Goal: Navigation & Orientation: Find specific page/section

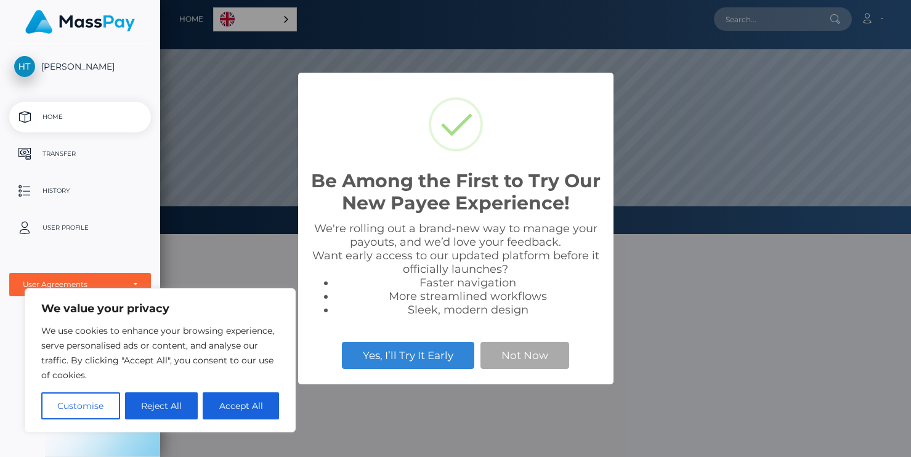
scroll to position [234, 751]
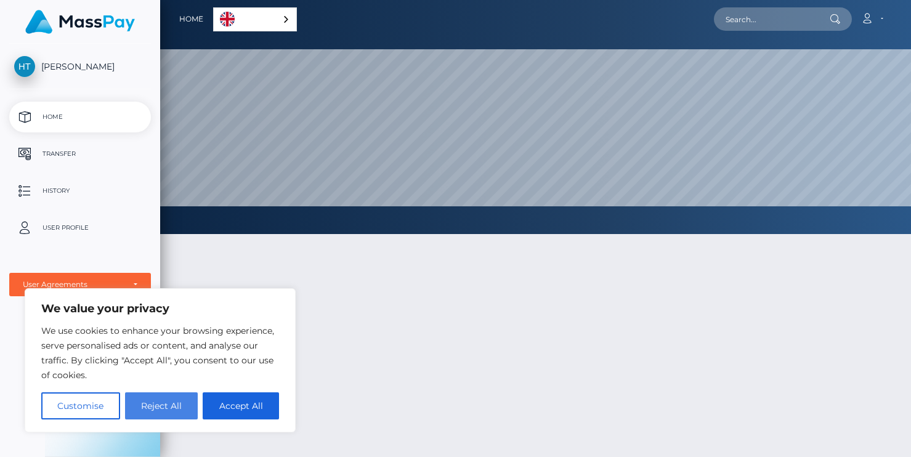
click at [184, 408] on button "Reject All" at bounding box center [161, 406] width 73 height 27
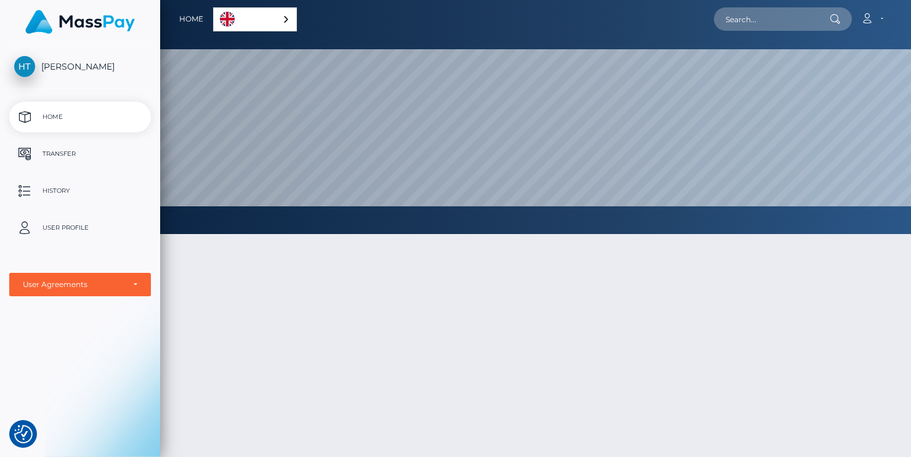
scroll to position [0, 0]
click at [71, 145] on p "Transfer" at bounding box center [80, 154] width 132 height 18
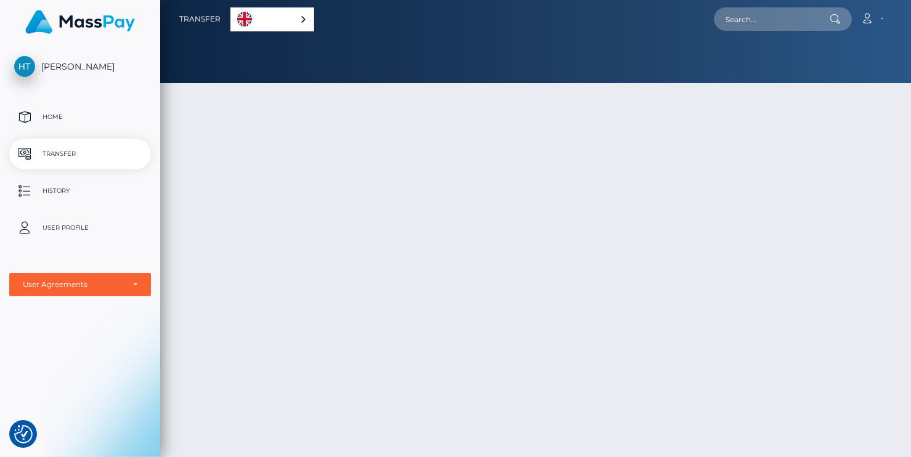
click at [75, 224] on p "User Profile" at bounding box center [80, 228] width 132 height 18
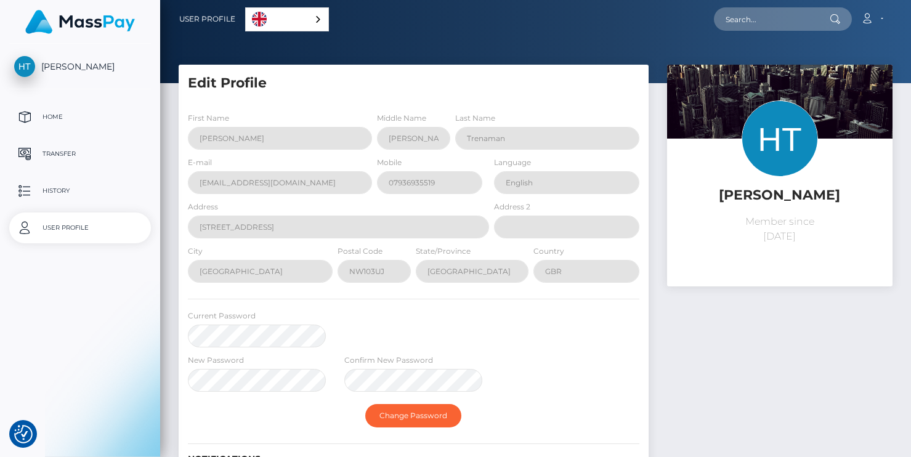
select select
click at [90, 156] on p "Transfer" at bounding box center [80, 154] width 132 height 18
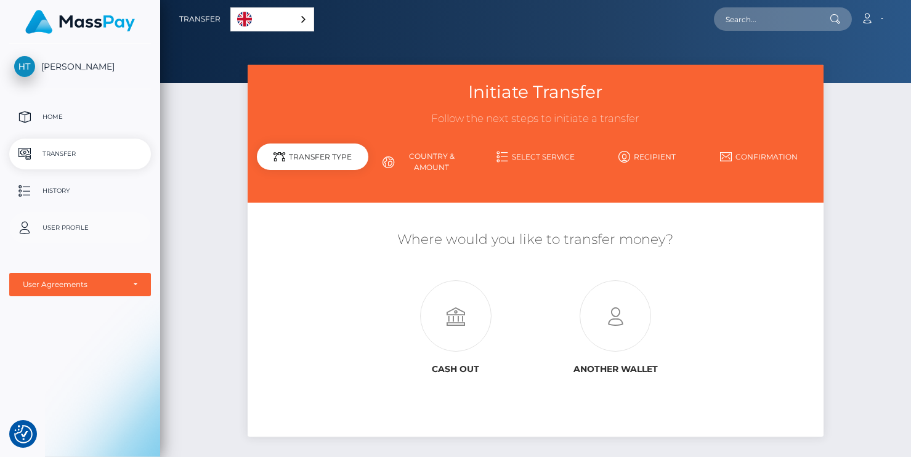
click at [101, 227] on p "User Profile" at bounding box center [80, 228] width 132 height 18
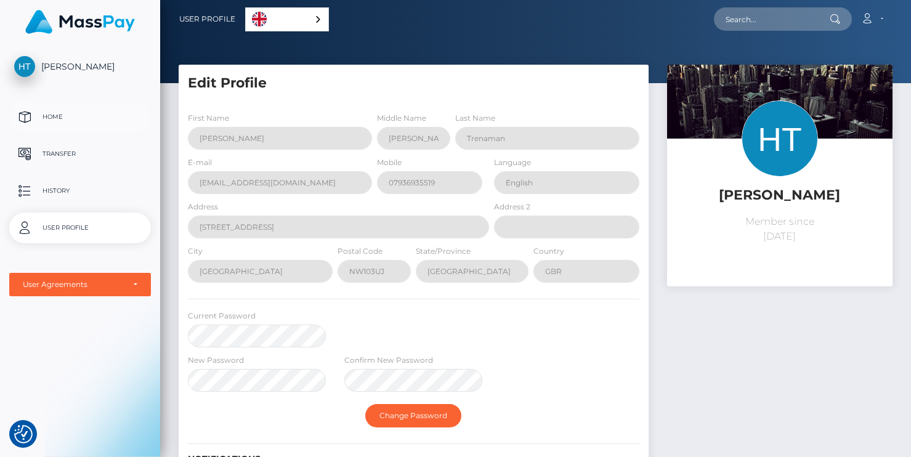
click at [67, 116] on p "Home" at bounding box center [80, 117] width 132 height 18
